Goal: Task Accomplishment & Management: Complete application form

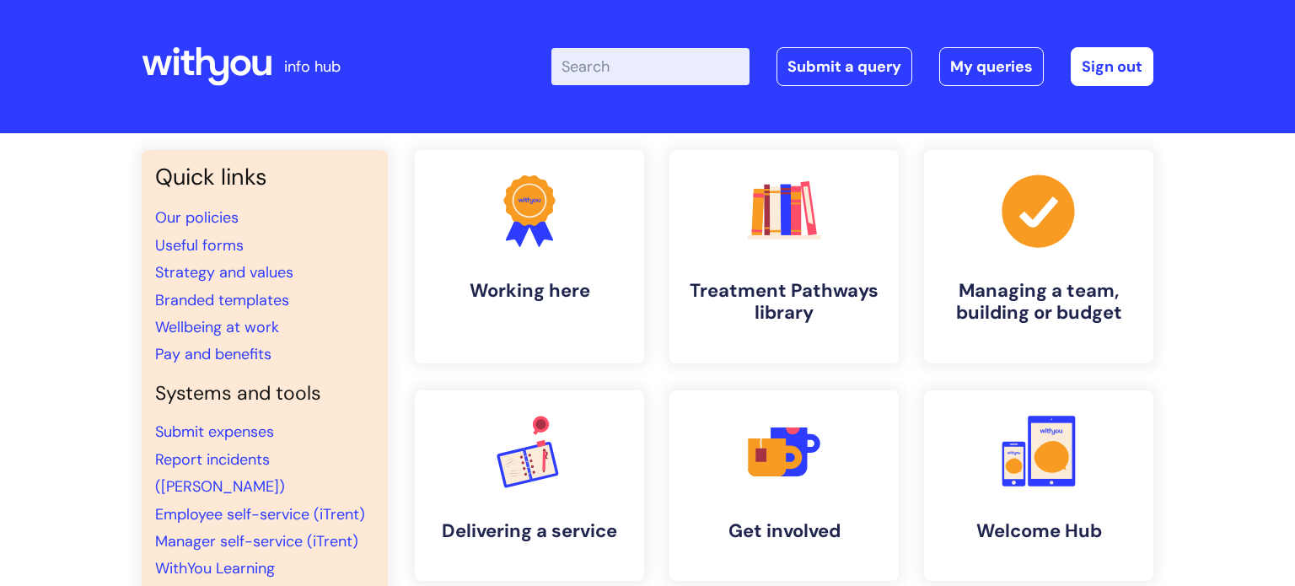
click at [621, 59] on input "Enter your search term here..." at bounding box center [650, 66] width 198 height 37
type input "multi"
click button "Search" at bounding box center [0, 0] width 0 height 0
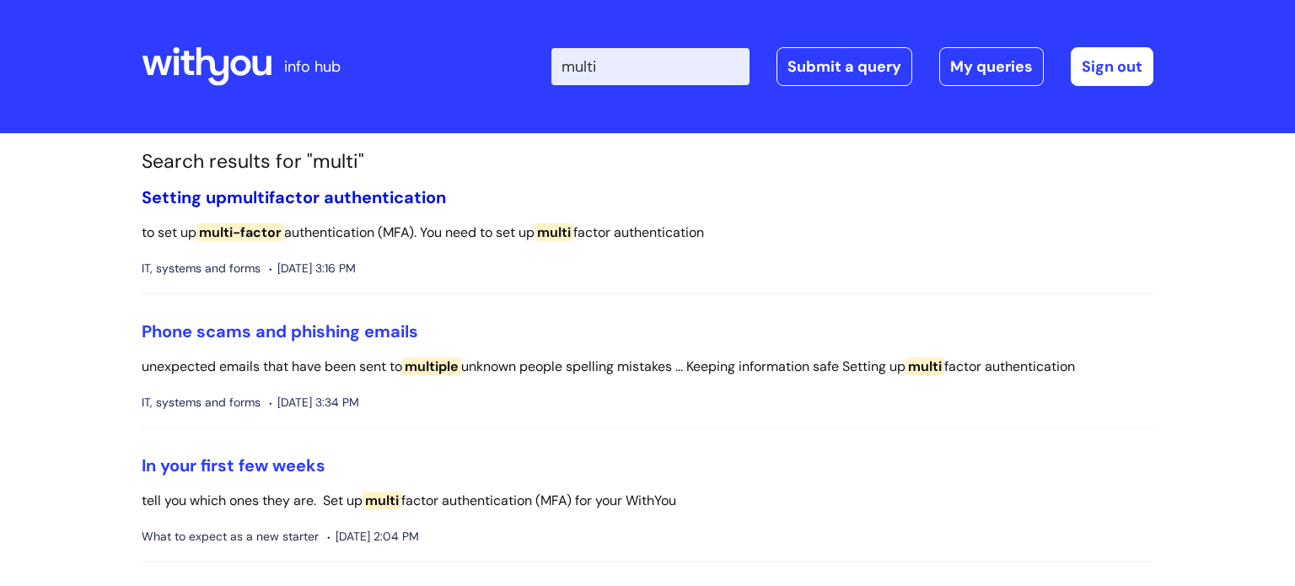
click at [378, 198] on link "Setting up multi factor authentication" at bounding box center [294, 197] width 304 height 22
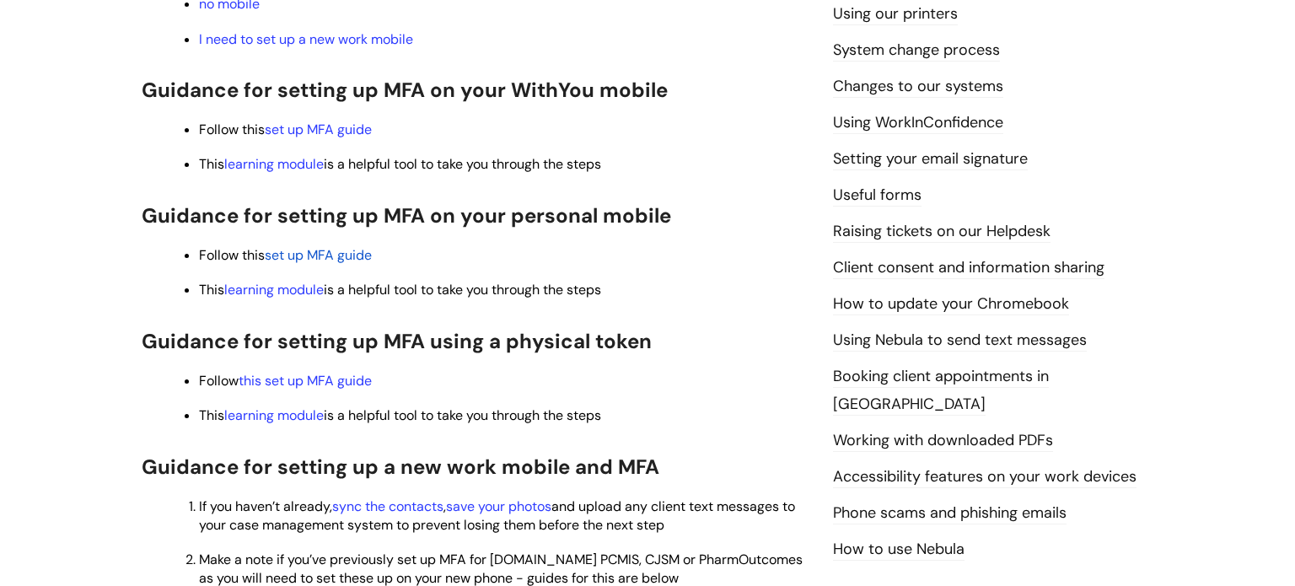
scroll to position [641, 0]
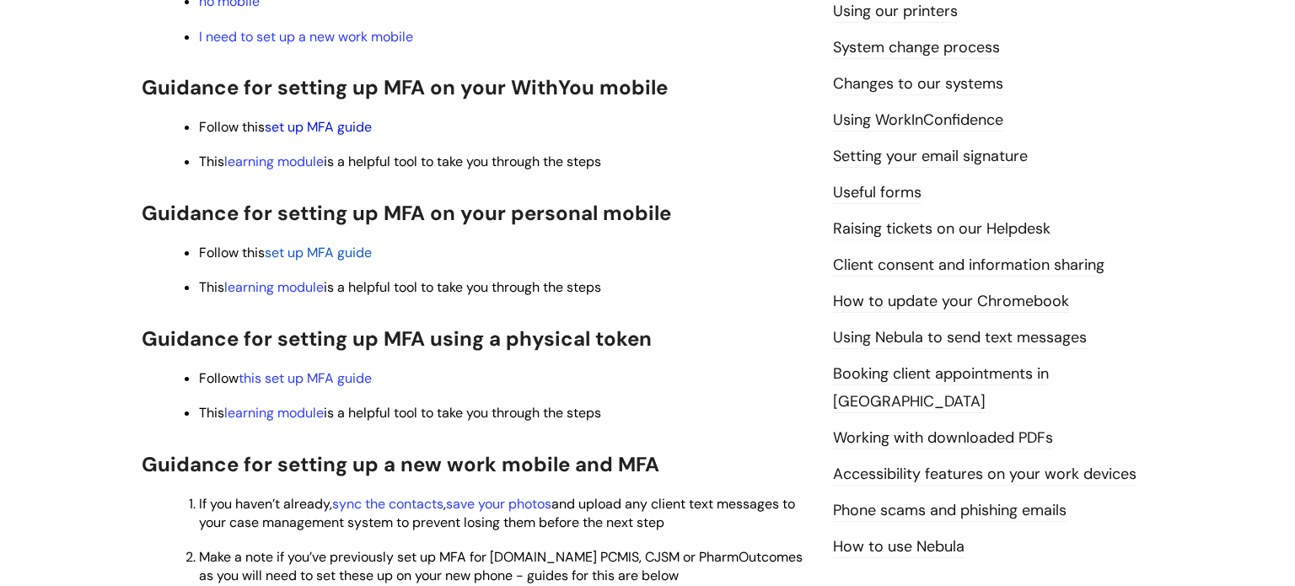
click at [327, 129] on link "set up MFA guide" at bounding box center [318, 127] width 107 height 18
click at [1225, 283] on div "Info Hub Categories Working here IT, systems and forms Setting up multi factor …" at bounding box center [647, 385] width 1295 height 1785
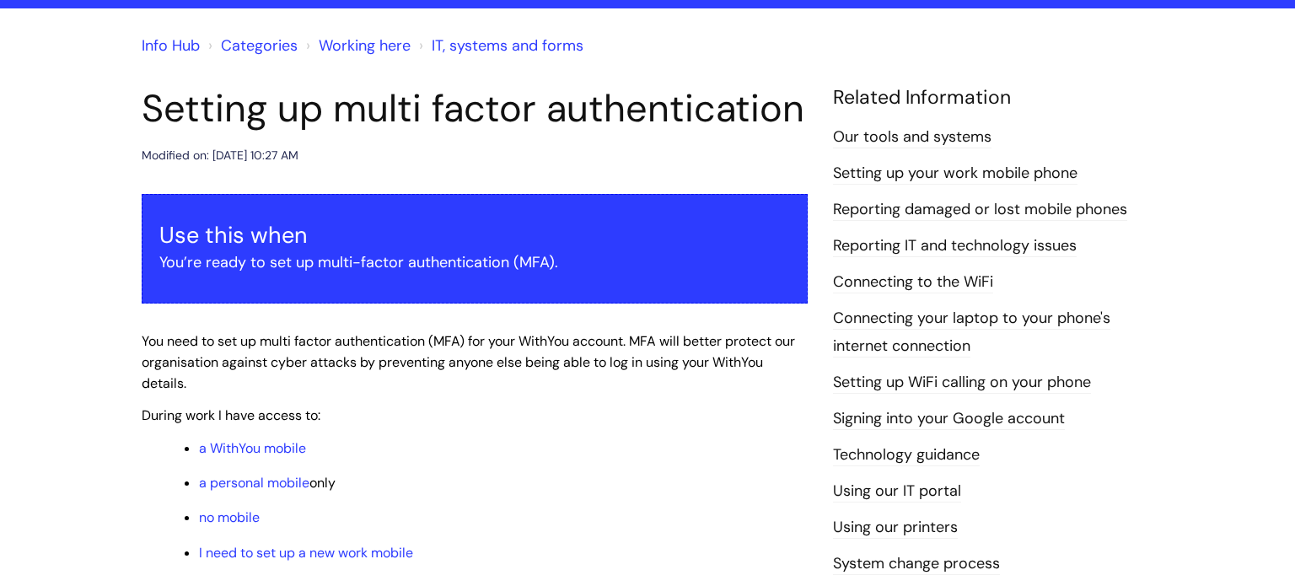
scroll to position [0, 0]
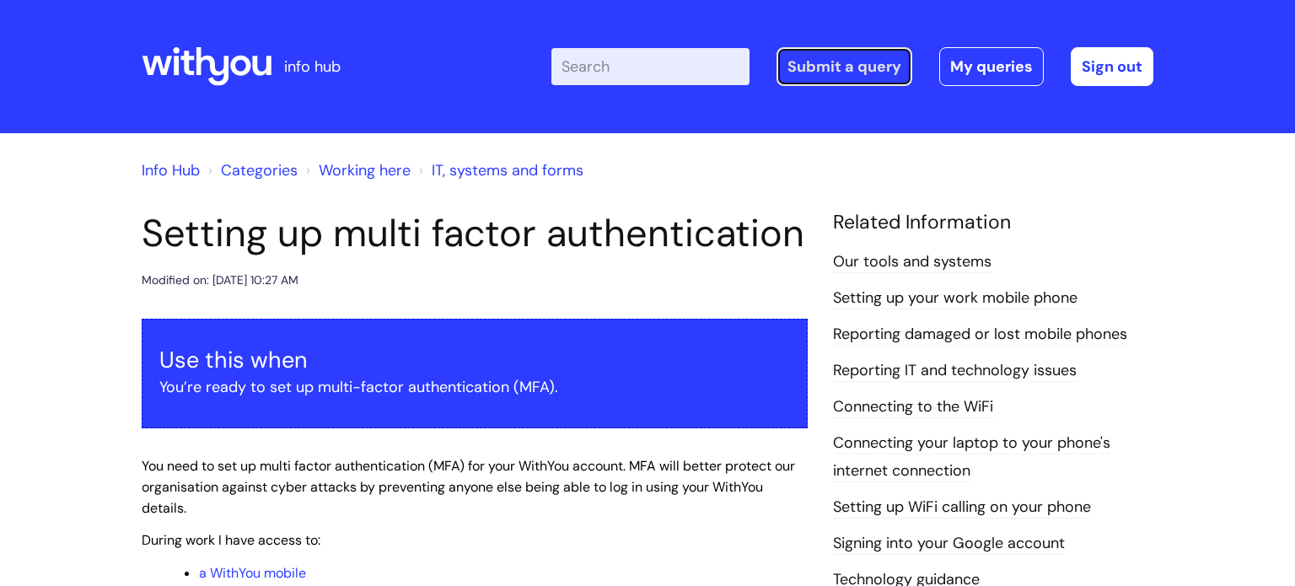
click at [802, 66] on link "Submit a query" at bounding box center [844, 66] width 136 height 39
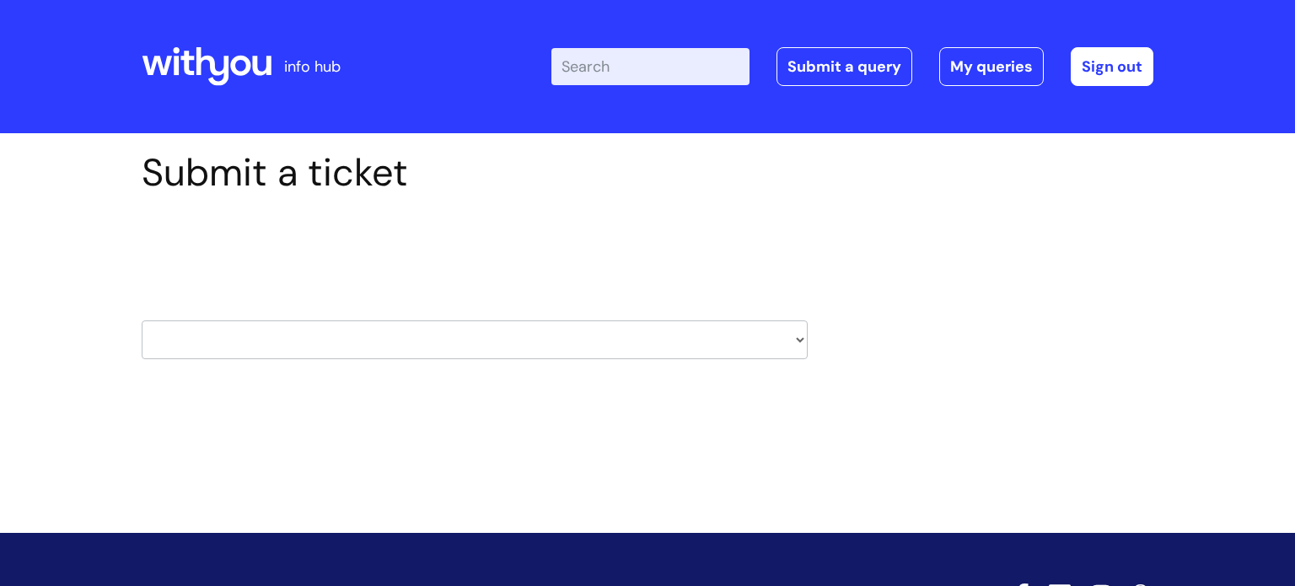
click at [655, 341] on select "HR / People IT and Support Clinical Drug Alerts Finance Accounts Data Support T…" at bounding box center [475, 339] width 666 height 39
select select "systems"
click at [142, 320] on select "HR / People IT and Support Clinical Drug Alerts Finance Accounts Data Support T…" at bounding box center [475, 339] width 666 height 39
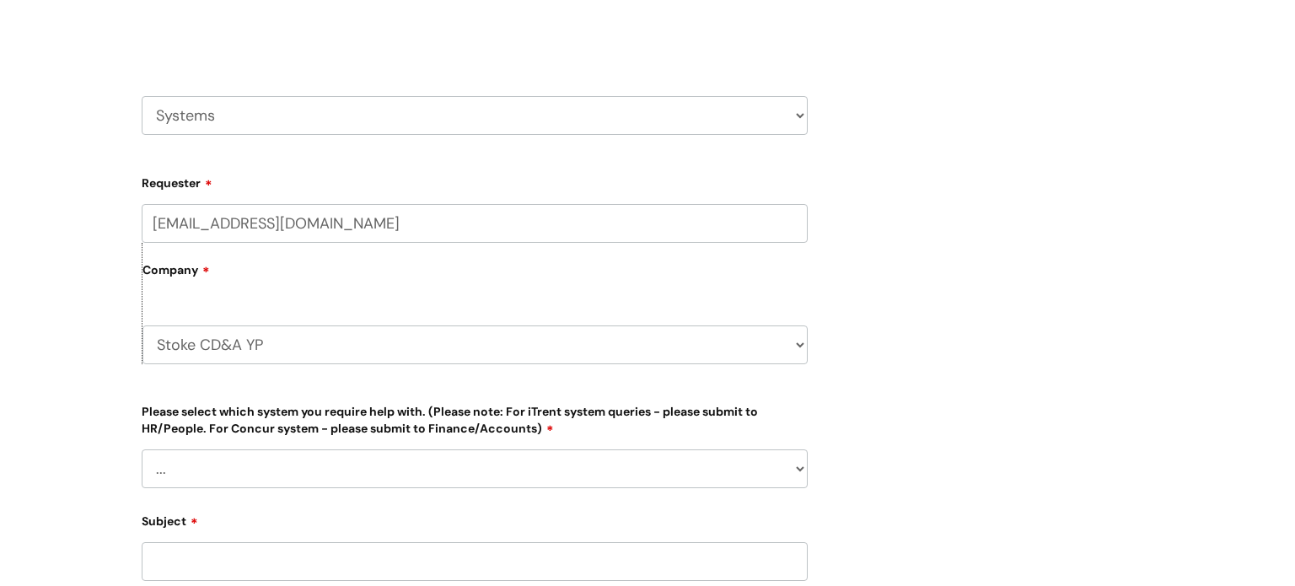
scroll to position [270, 0]
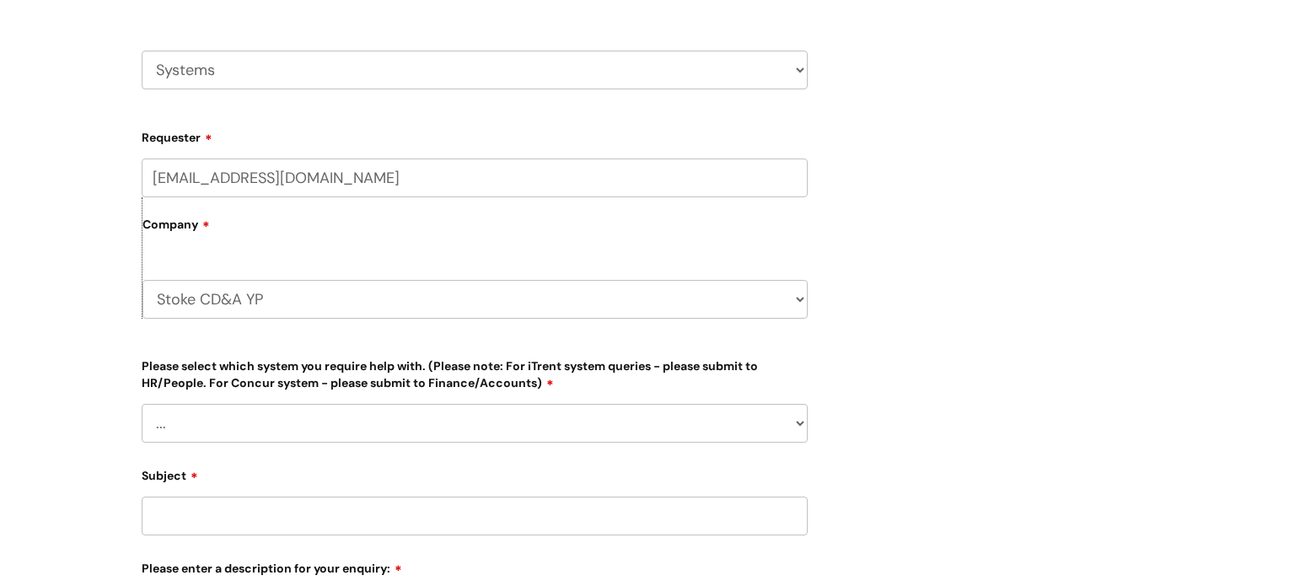
click at [671, 288] on select "Stoke CD&A YP WithYou Current Staff" at bounding box center [474, 299] width 665 height 39
select select "80004418241"
click at [142, 280] on select "Stoke CD&A YP WithYou Current Staff" at bounding box center [474, 299] width 665 height 39
click at [374, 413] on select "... Ulysses Helpdesk Monday.com Nebula fault ILLY CarePath fault Halo fault E-c…" at bounding box center [475, 423] width 666 height 39
select select "Other Case Management System"
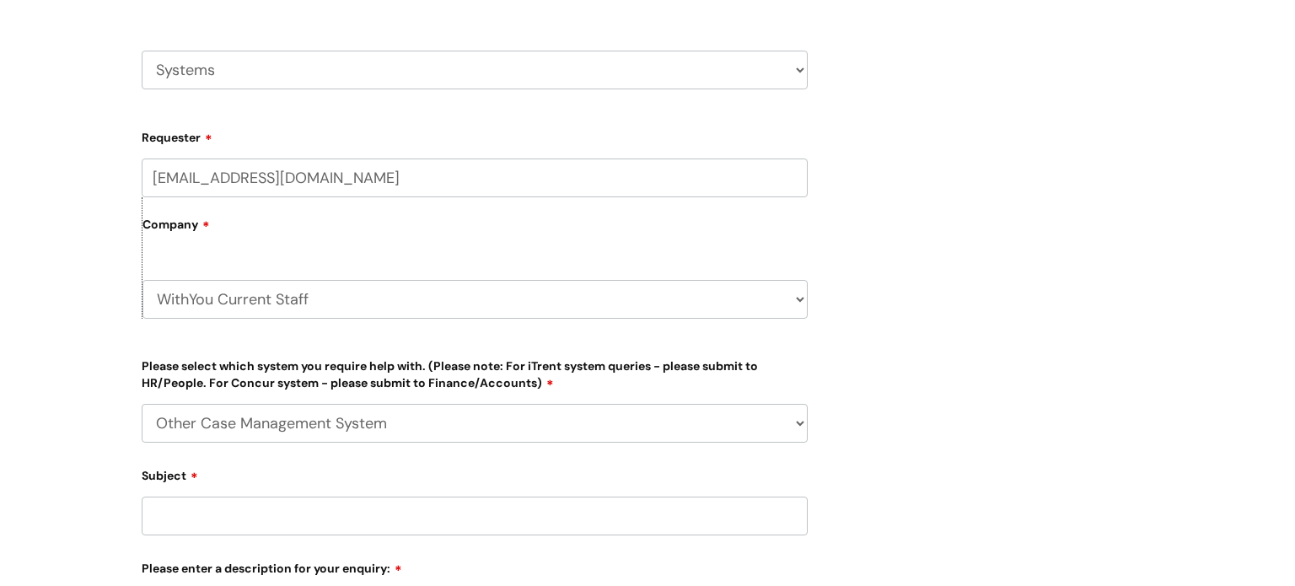
click at [142, 404] on select "... Ulysses Helpdesk Monday.com Nebula fault ILLY CarePath fault Halo fault E-c…" at bounding box center [475, 423] width 666 height 39
click at [239, 502] on input "Subject" at bounding box center [475, 515] width 666 height 39
type input "CJSM"
click at [1170, 356] on div "Submit a ticket Select issue type HR / People IT and Support Clinical Drug Aler…" at bounding box center [647, 420] width 1295 height 1115
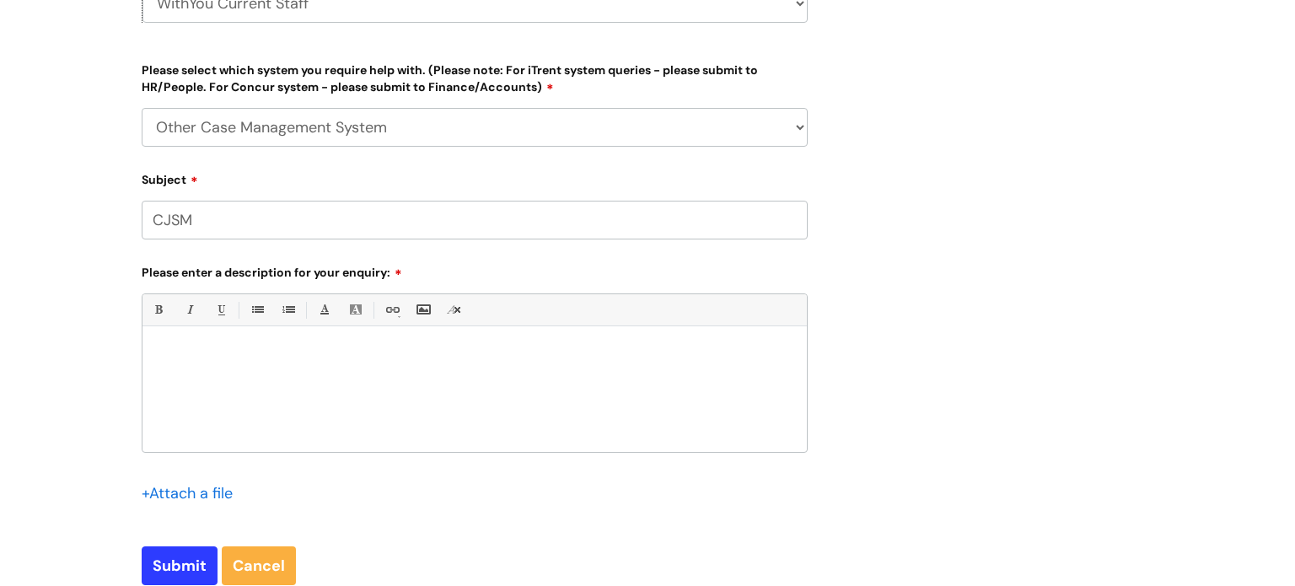
scroll to position [573, 0]
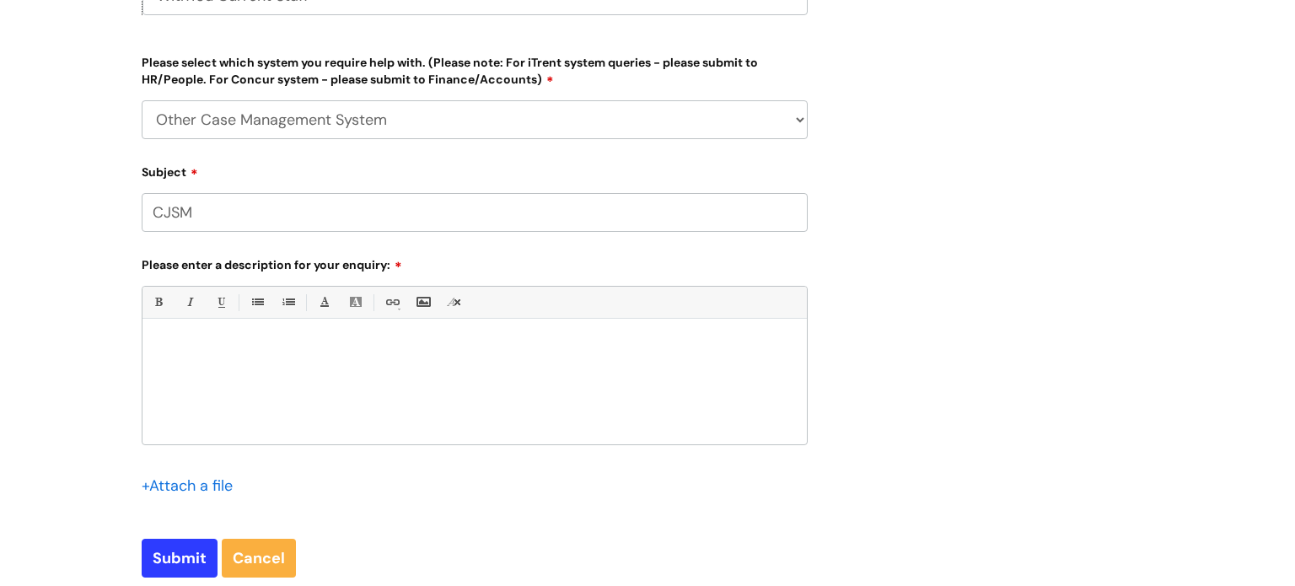
click at [553, 376] on div at bounding box center [474, 386] width 664 height 116
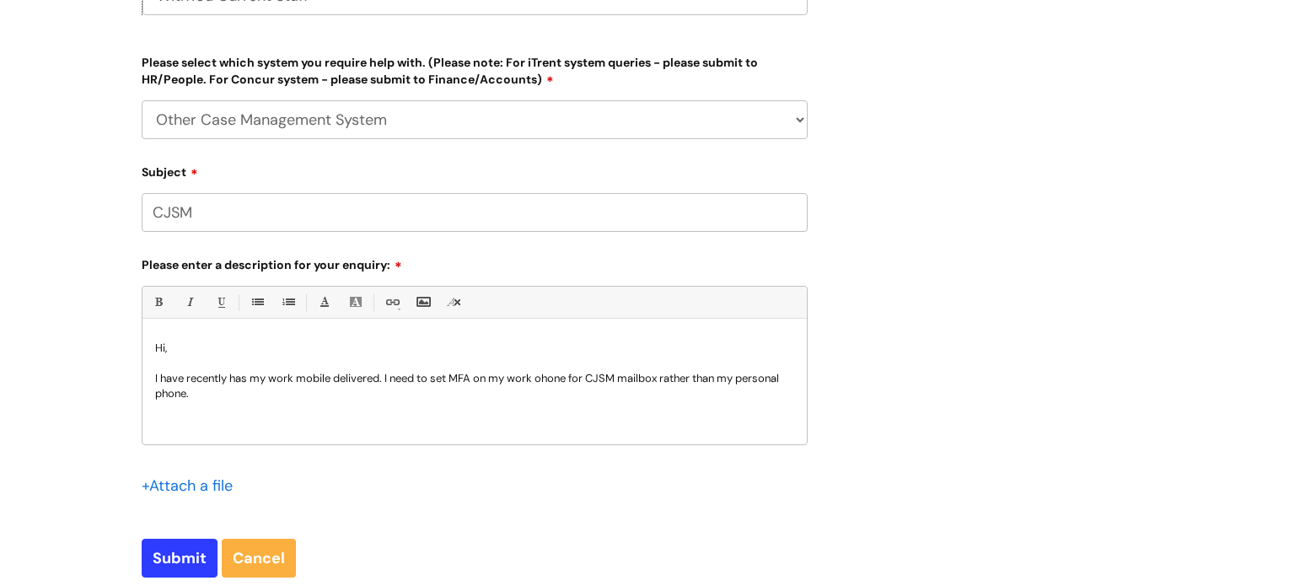
click at [547, 378] on p "I have recently has my work mobile delivered. I need to set MFA on my work ohon…" at bounding box center [474, 386] width 639 height 30
click at [544, 396] on p "I have recently has my work mobile delivered. I need to set MFA on my work phon…" at bounding box center [474, 386] width 639 height 30
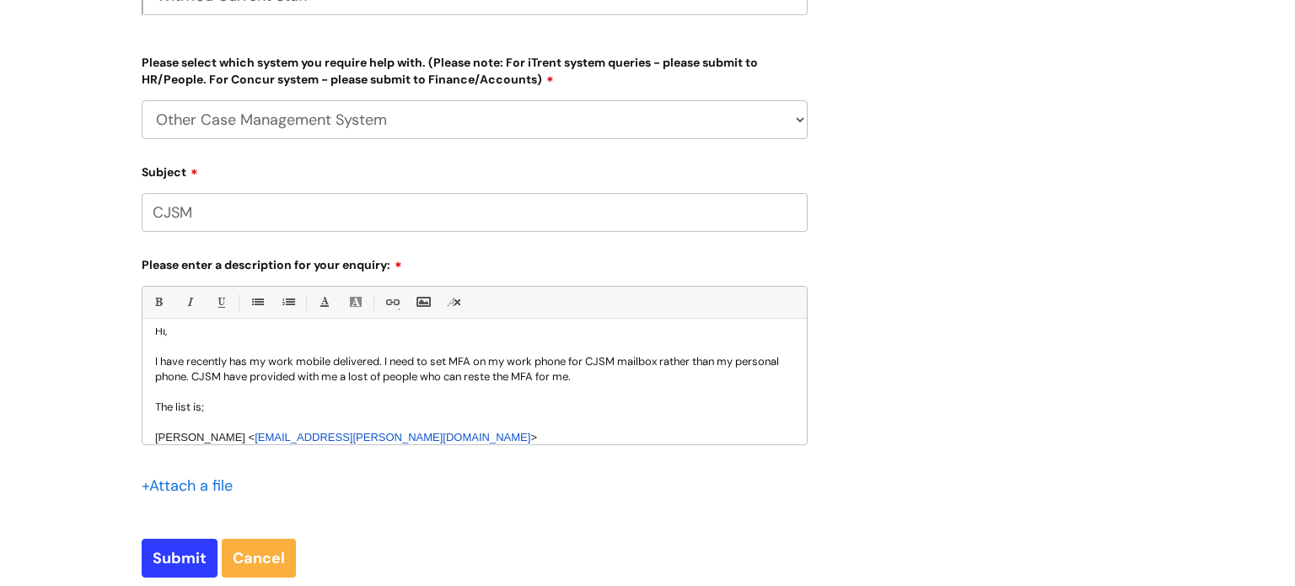
click at [282, 413] on p "The list is;" at bounding box center [474, 407] width 639 height 15
click at [492, 378] on p "I have recently has my work mobile delivered. I need to set MFA on my work phon…" at bounding box center [474, 369] width 639 height 30
click at [502, 436] on p "Mark Henwood < mark.henwood@wearewithyou.cjsm.net > Beverly Hills < beverly.hil…" at bounding box center [474, 475] width 639 height 91
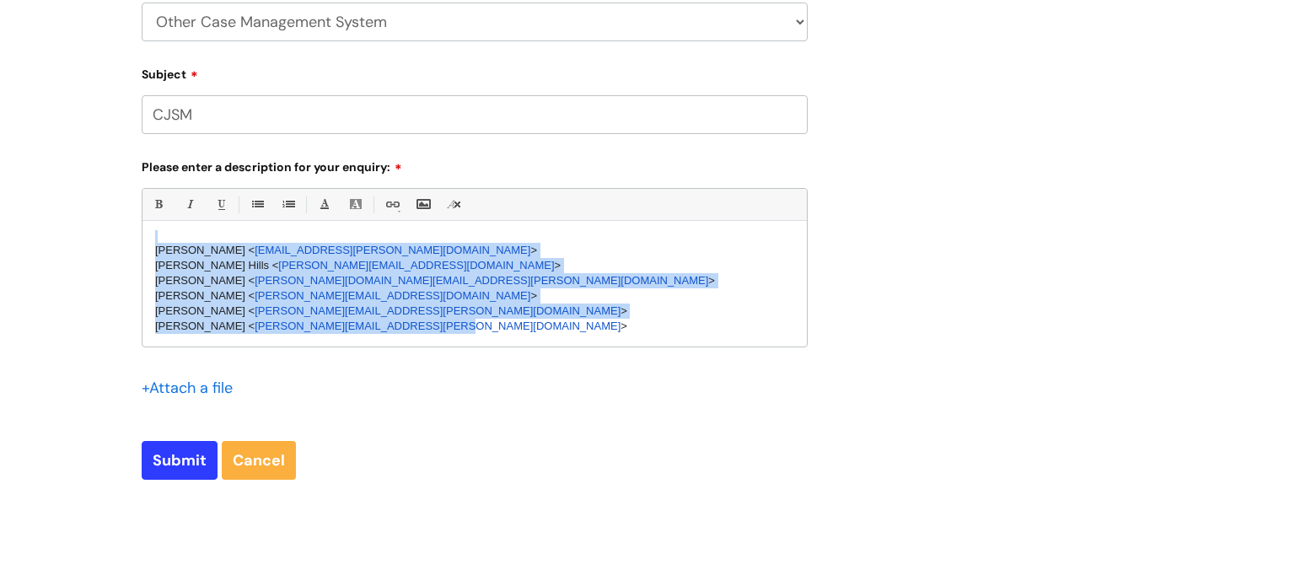
scroll to position [848, 0]
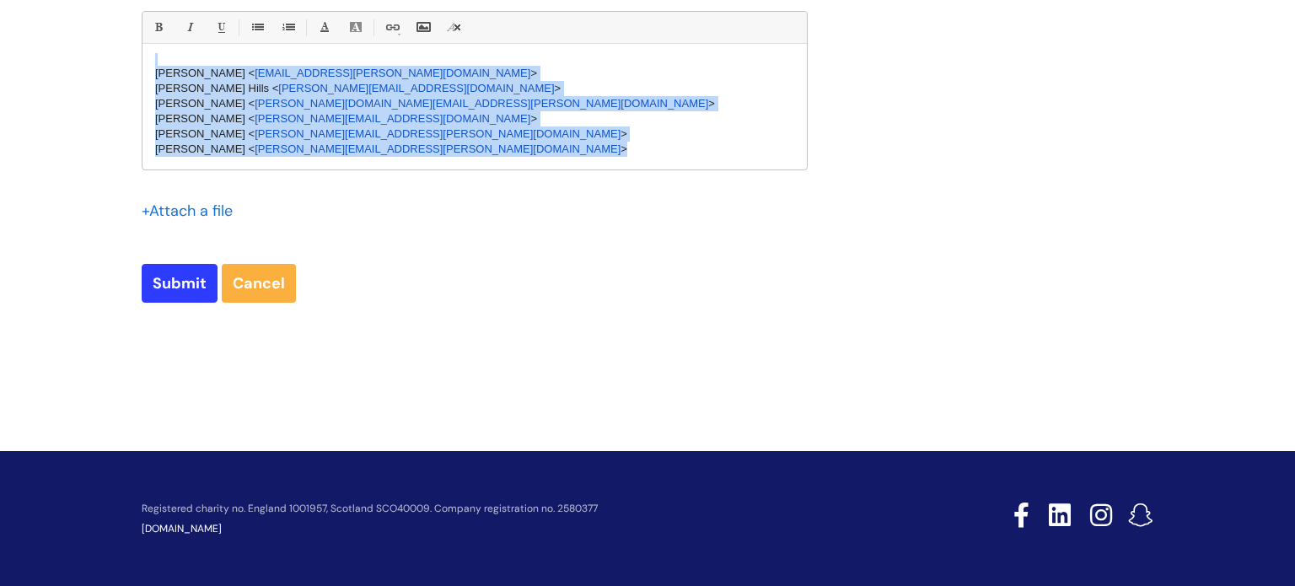
drag, startPoint x: 152, startPoint y: 405, endPoint x: 440, endPoint y: 184, distance: 363.6
click at [440, 184] on div "Bold (Ctrl-B) Italic (Ctrl-I) Underline(Ctrl-U) • Unordered List (Ctrl-Shift-7)…" at bounding box center [475, 128] width 666 height 234
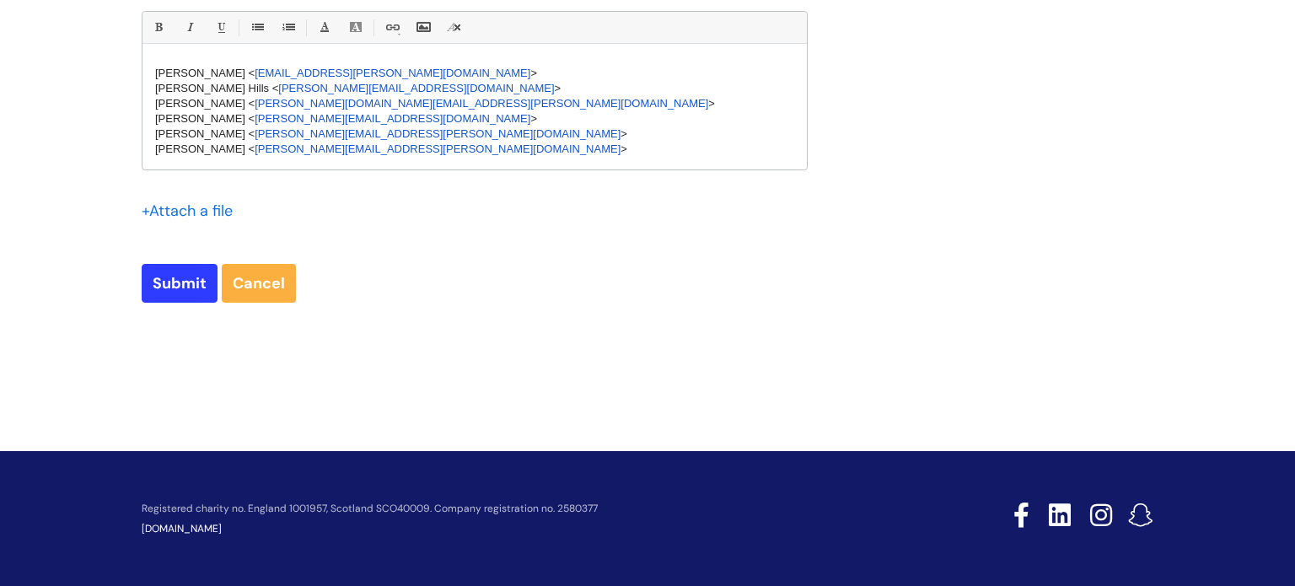
scroll to position [0, 0]
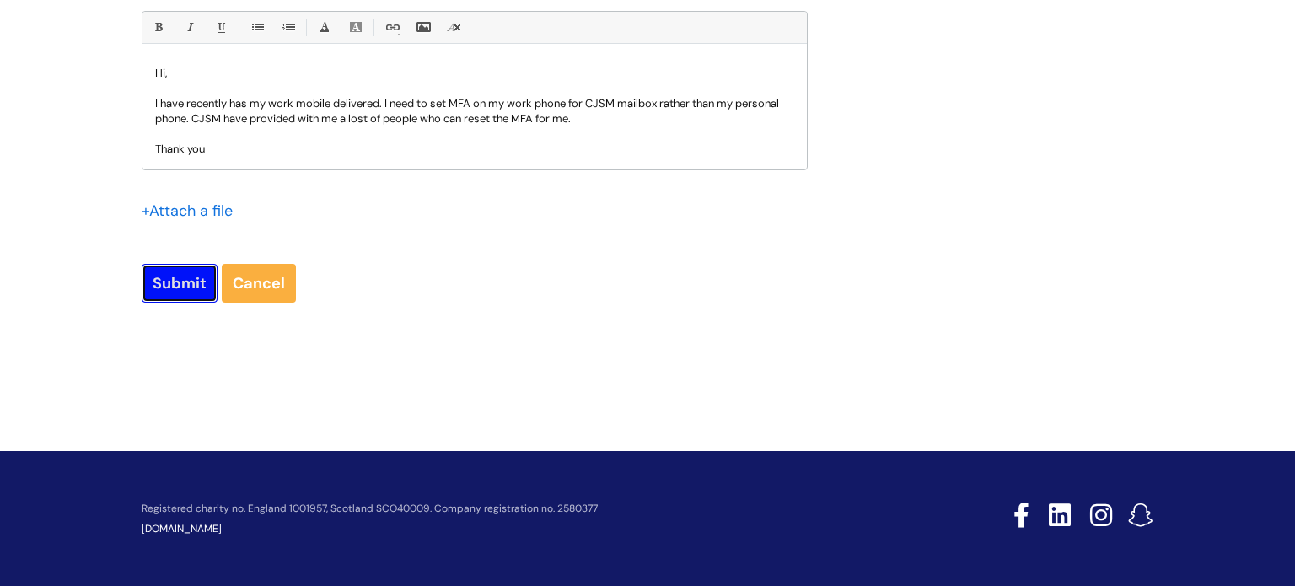
click at [180, 297] on input "Submit" at bounding box center [180, 283] width 76 height 39
type input "Please Wait..."
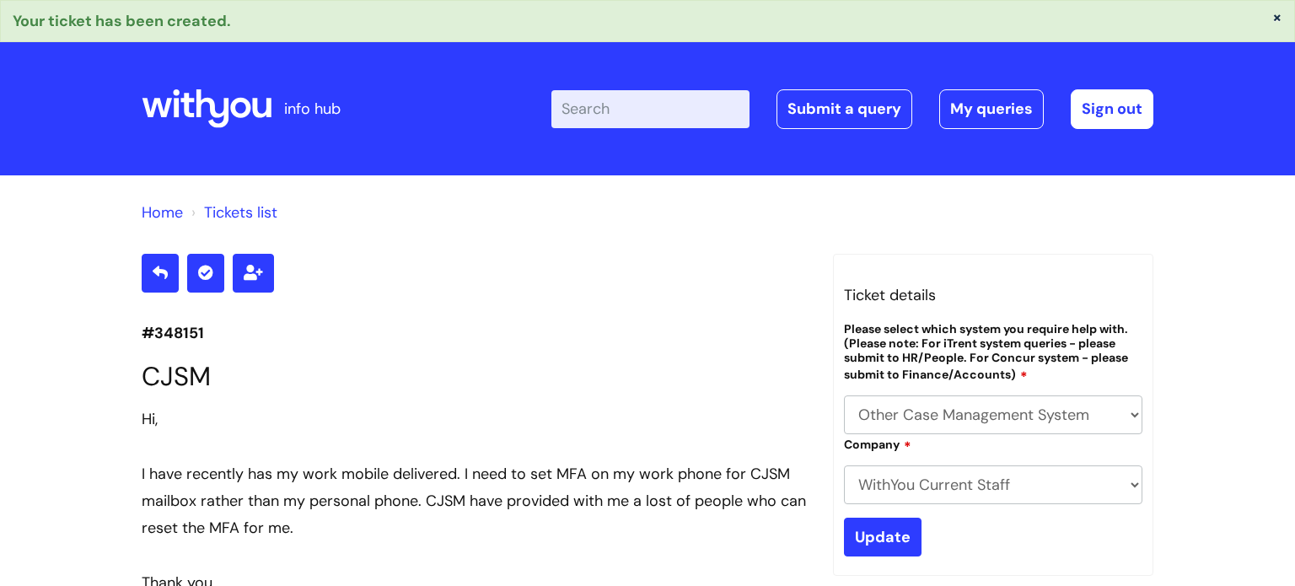
select select "Other Case Management System"
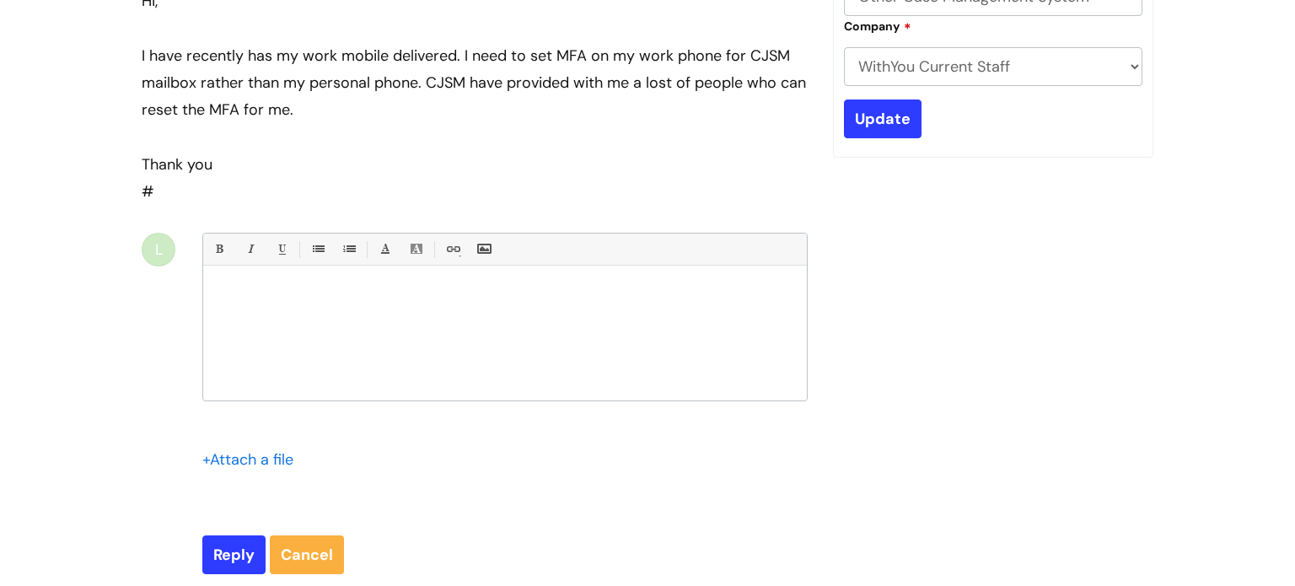
click at [1039, 237] on div "#348151 CJSM Hi, I have recently has my work mobile delivered. I need to set MF…" at bounding box center [647, 218] width 1037 height 765
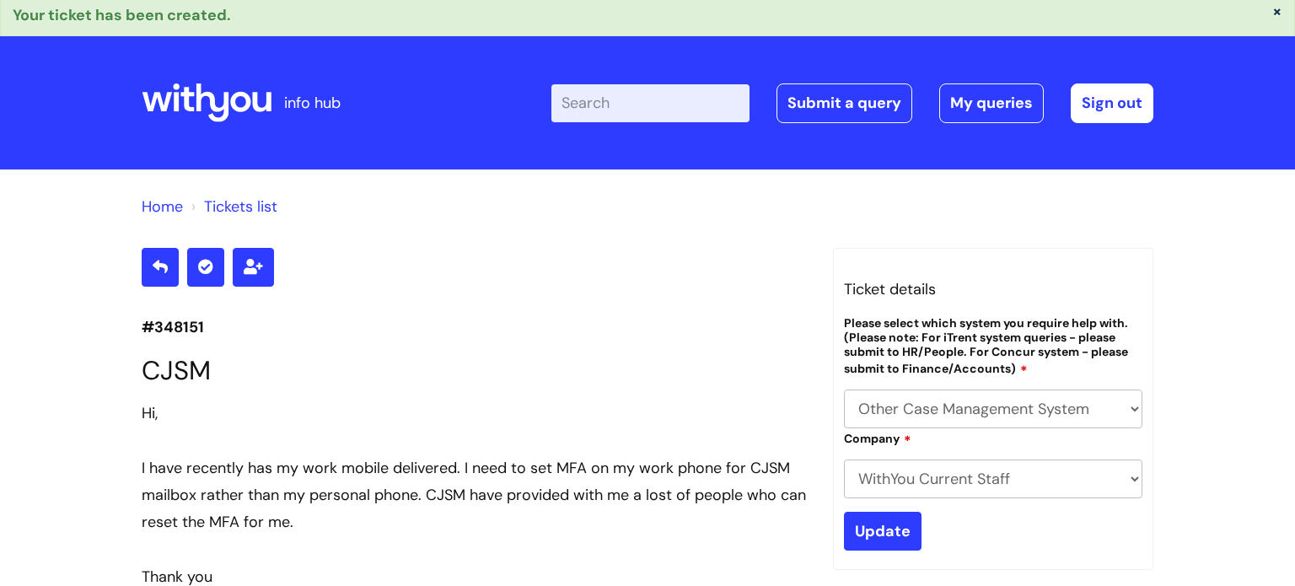
scroll to position [0, 0]
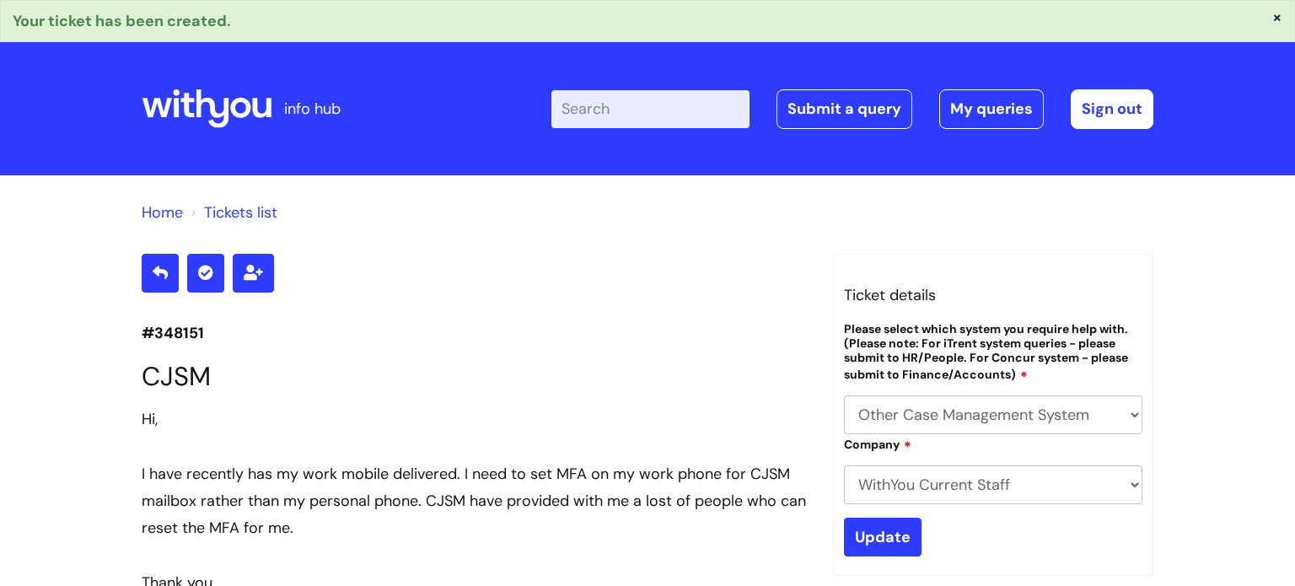
click at [210, 119] on icon at bounding box center [207, 109] width 130 height 40
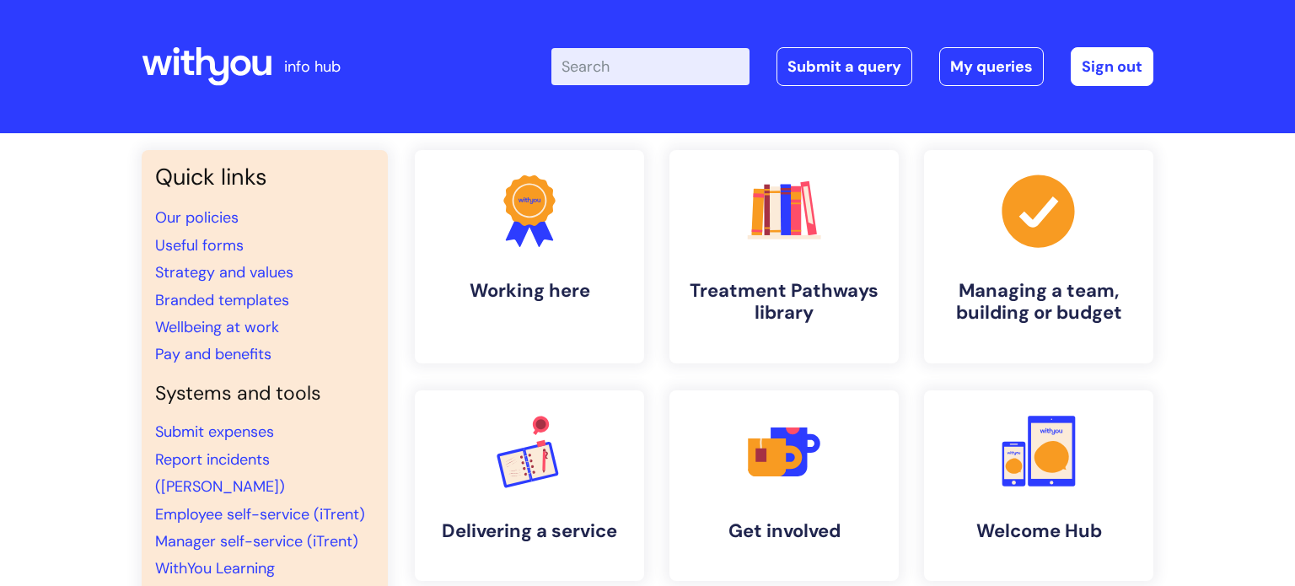
click at [1254, 70] on header "info hub Enter your search term here... Search Submit a query My queries Welcom…" at bounding box center [647, 66] width 1295 height 133
